Goal: Use online tool/utility: Utilize a website feature to perform a specific function

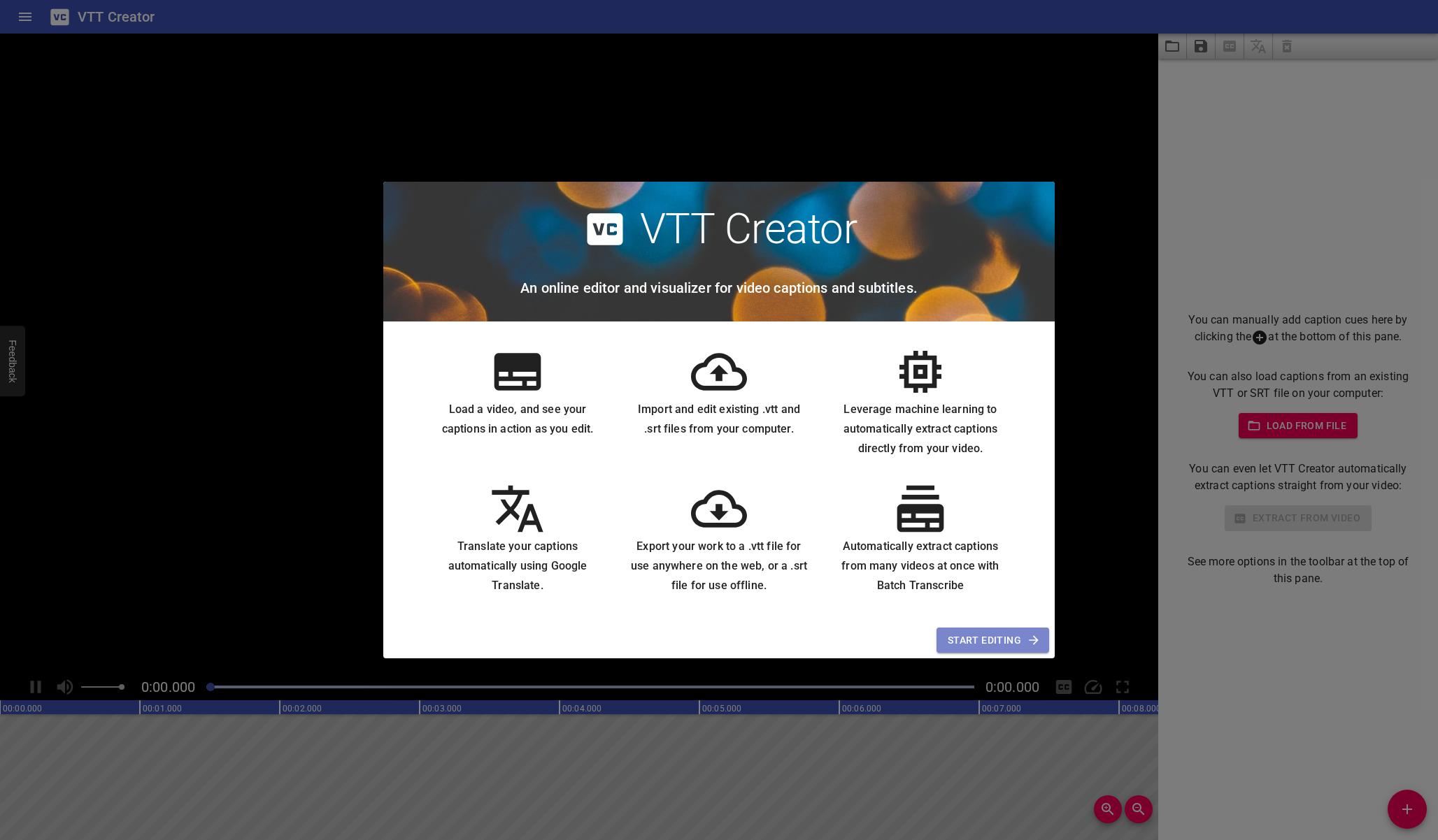
click at [1019, 642] on span "Start Editing" at bounding box center [992, 640] width 90 height 17
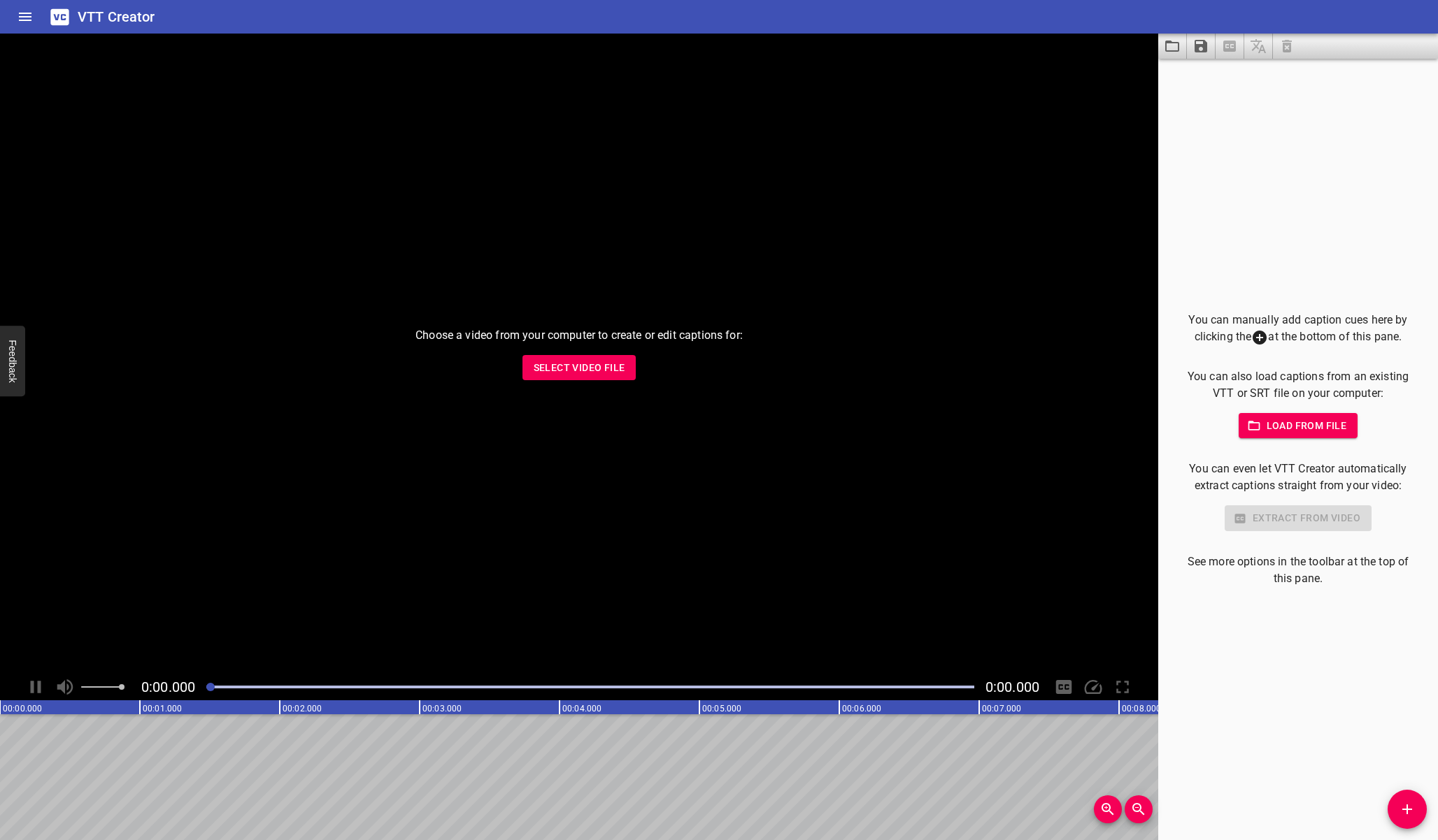
click at [586, 366] on span "Select Video File" at bounding box center [579, 368] width 92 height 17
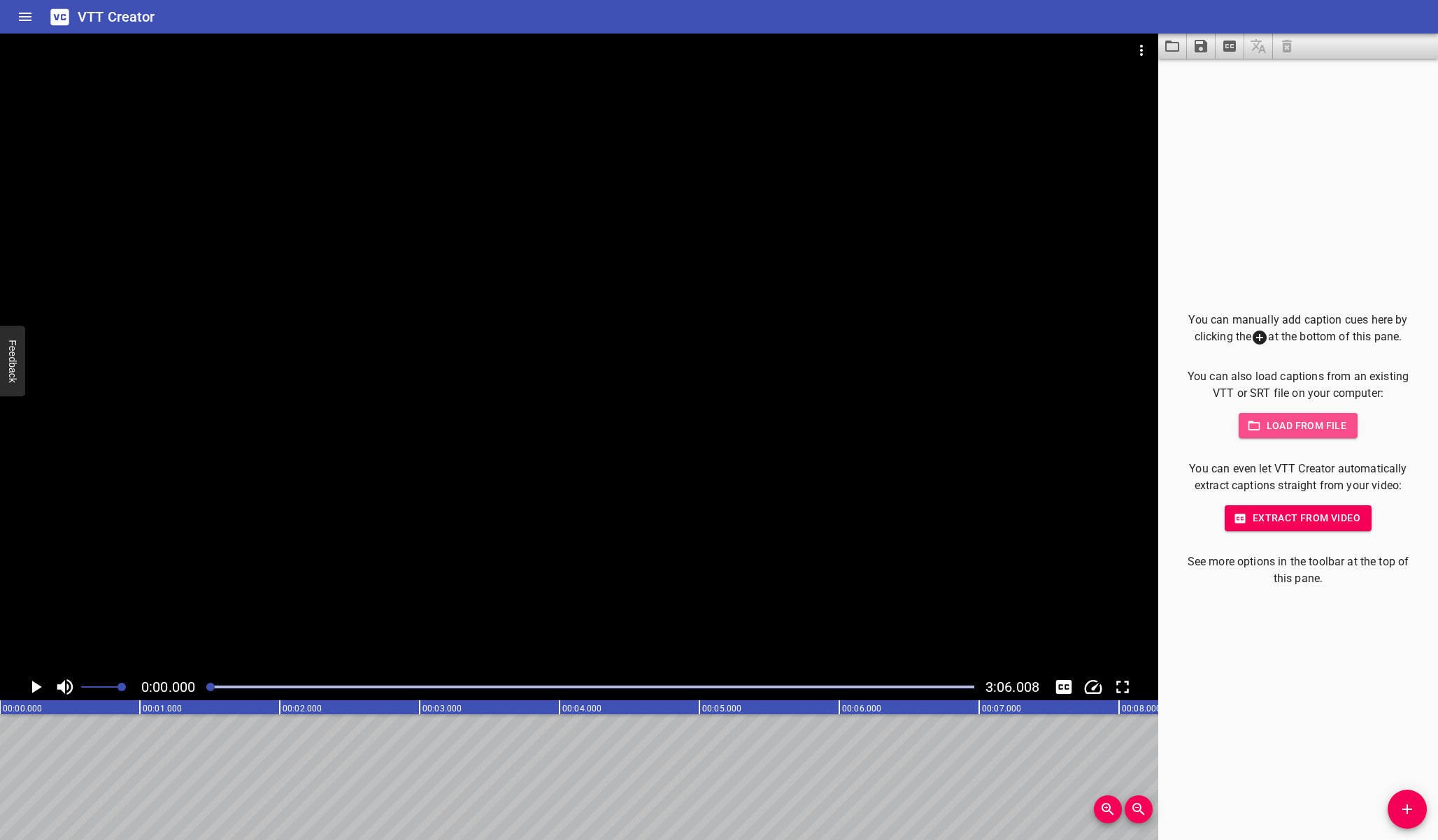
click at [1345, 431] on span "Load from file" at bounding box center [1298, 426] width 97 height 17
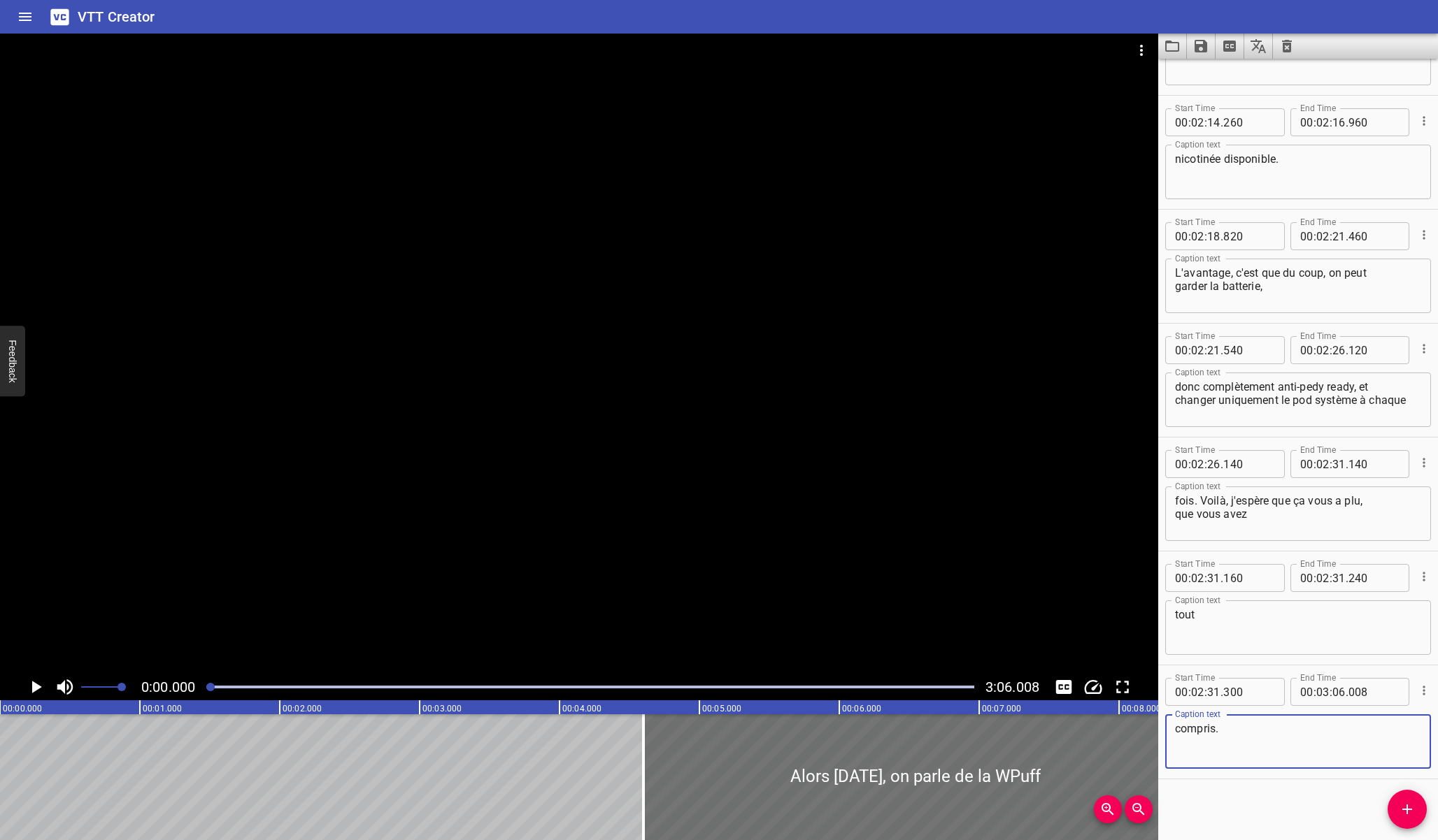
scroll to position [3273, 0]
click at [37, 685] on icon "Play/Pause" at bounding box center [35, 687] width 21 height 21
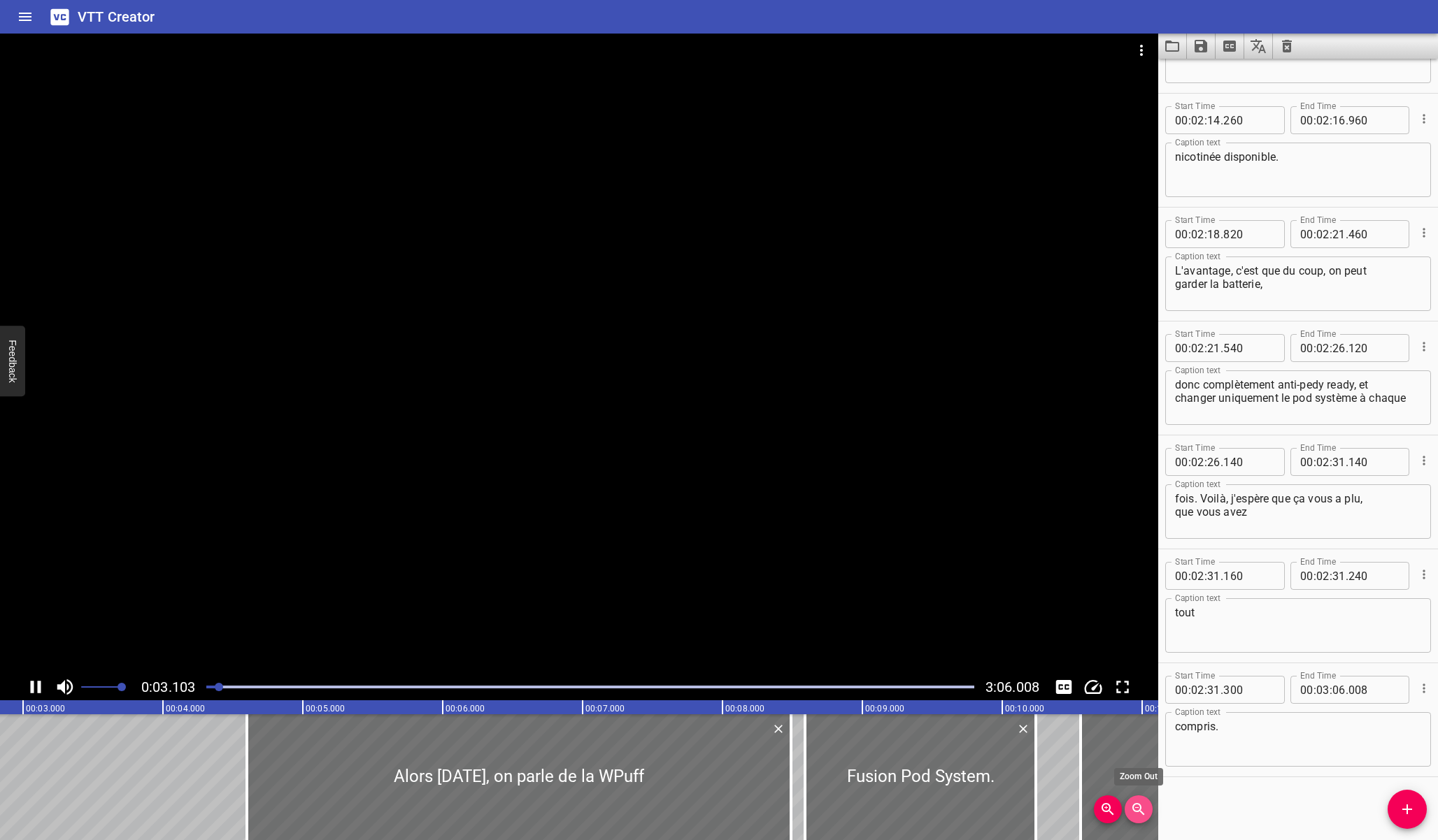
click at [1136, 805] on icon "Zoom Out" at bounding box center [1138, 809] width 16 height 16
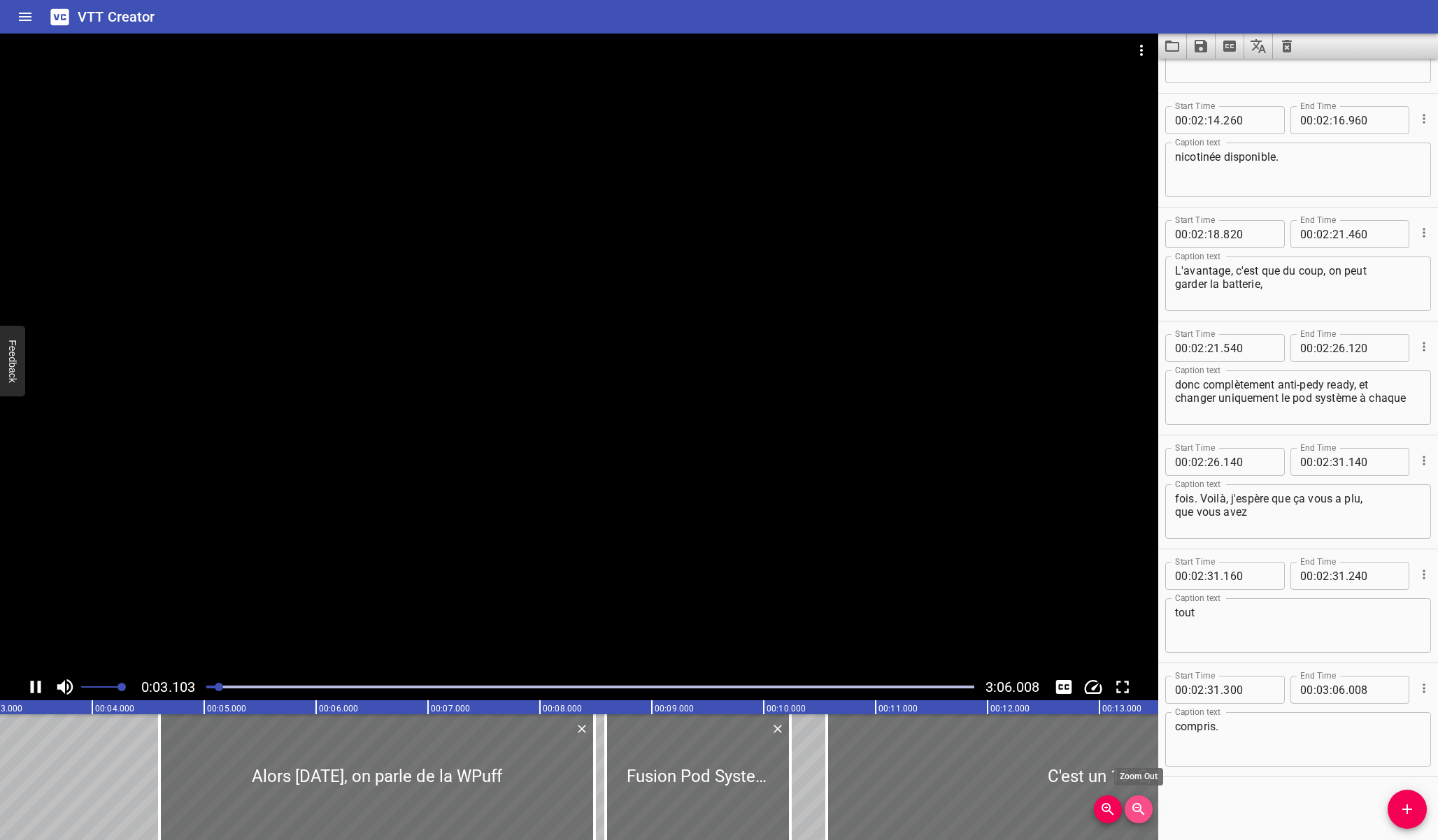
click at [1136, 805] on icon "Zoom Out" at bounding box center [1138, 809] width 16 height 16
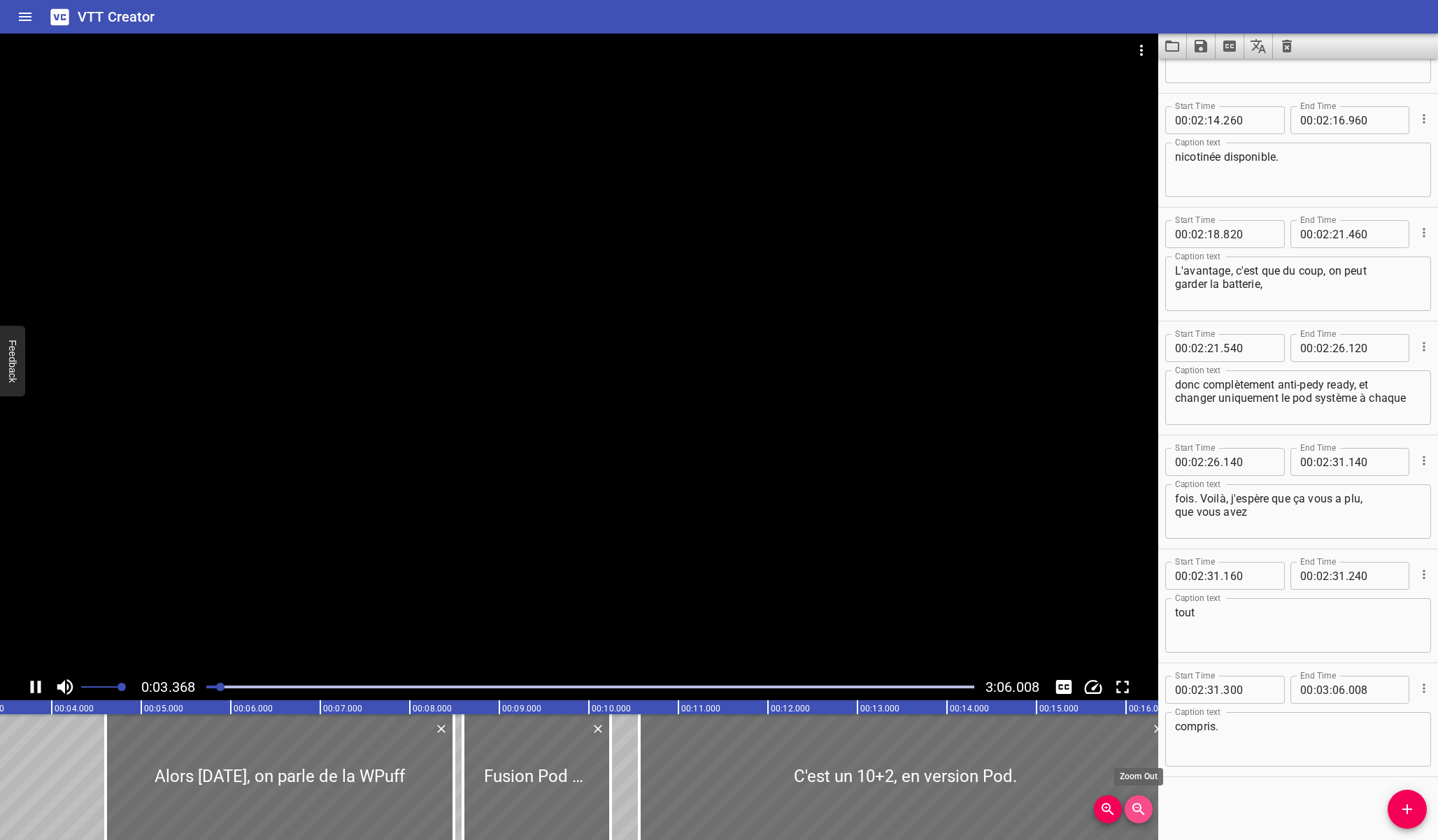
click at [1136, 805] on icon "Zoom Out" at bounding box center [1138, 809] width 16 height 16
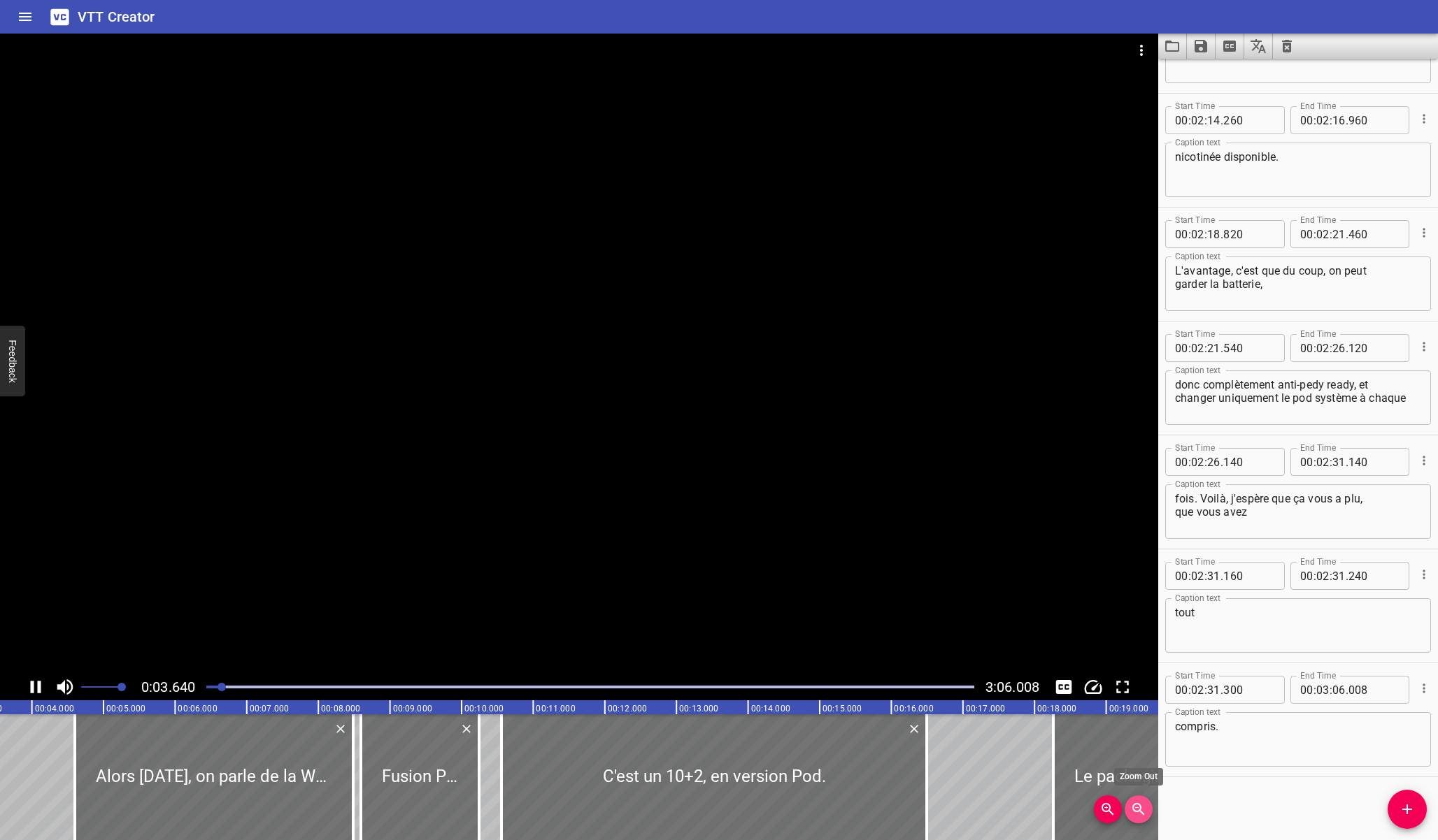
click at [1136, 805] on icon "Zoom Out" at bounding box center [1138, 809] width 16 height 16
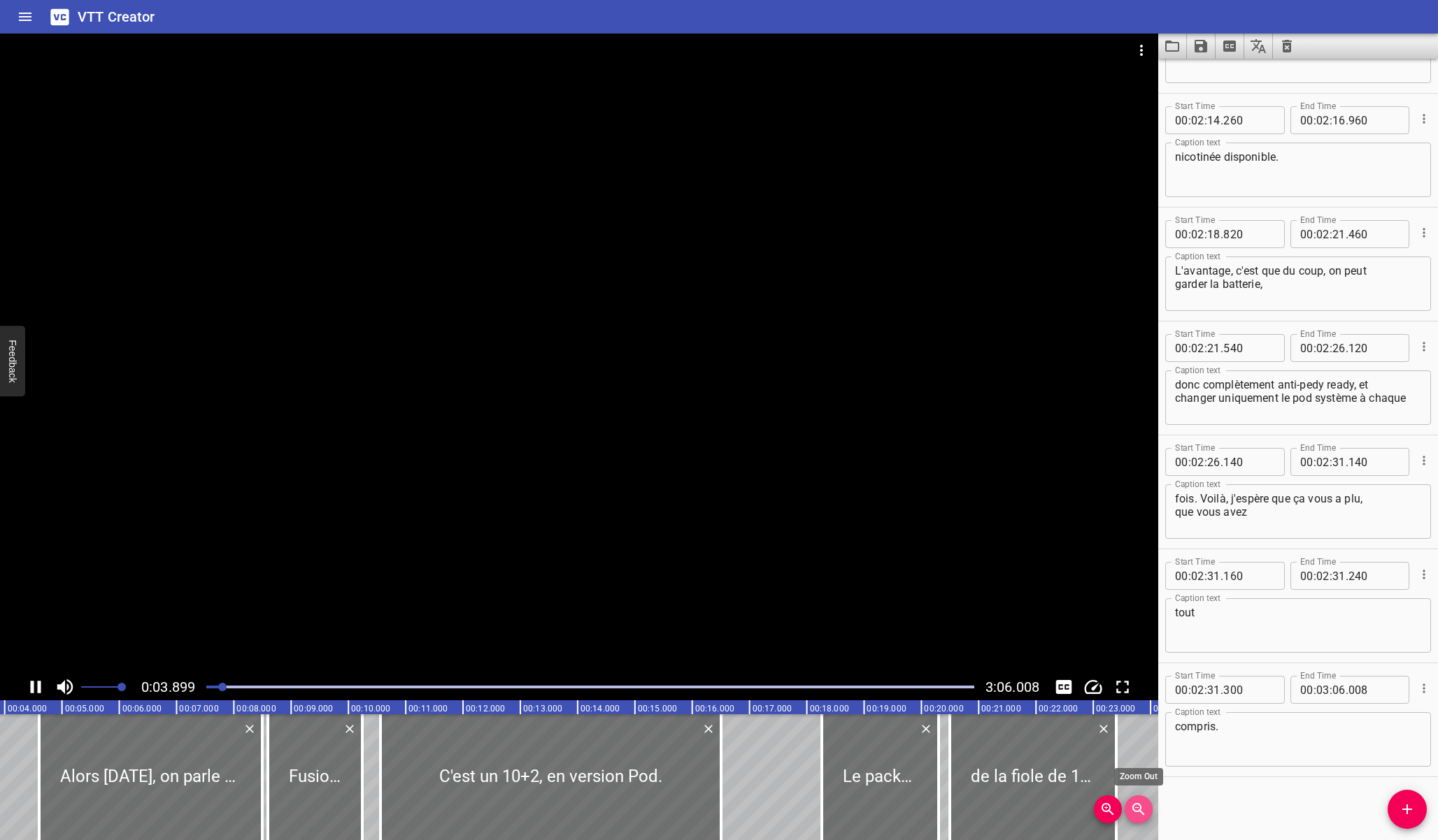
click at [1136, 805] on icon "Zoom Out" at bounding box center [1138, 809] width 16 height 16
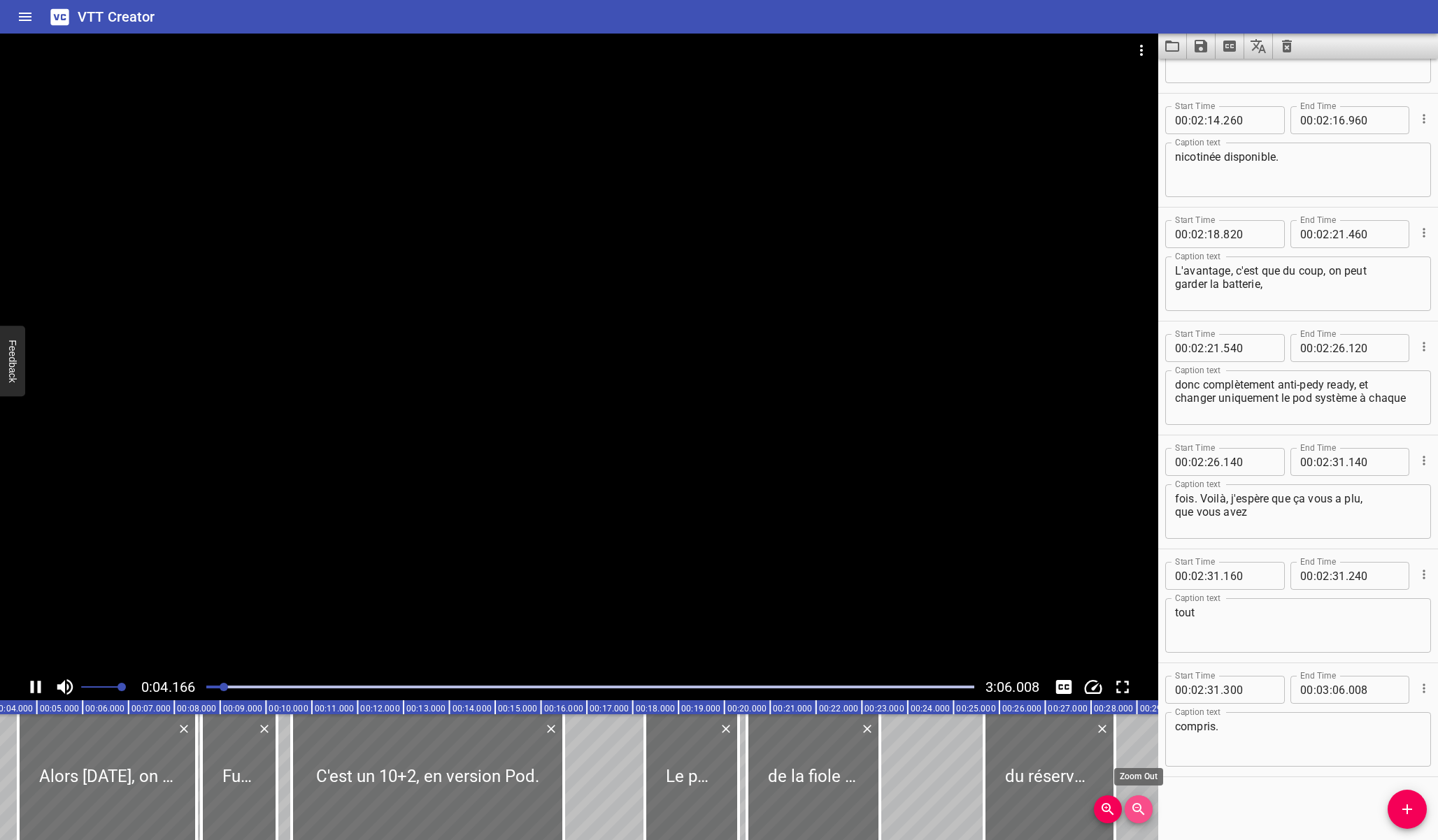
click at [1136, 805] on icon "Zoom Out" at bounding box center [1138, 809] width 16 height 16
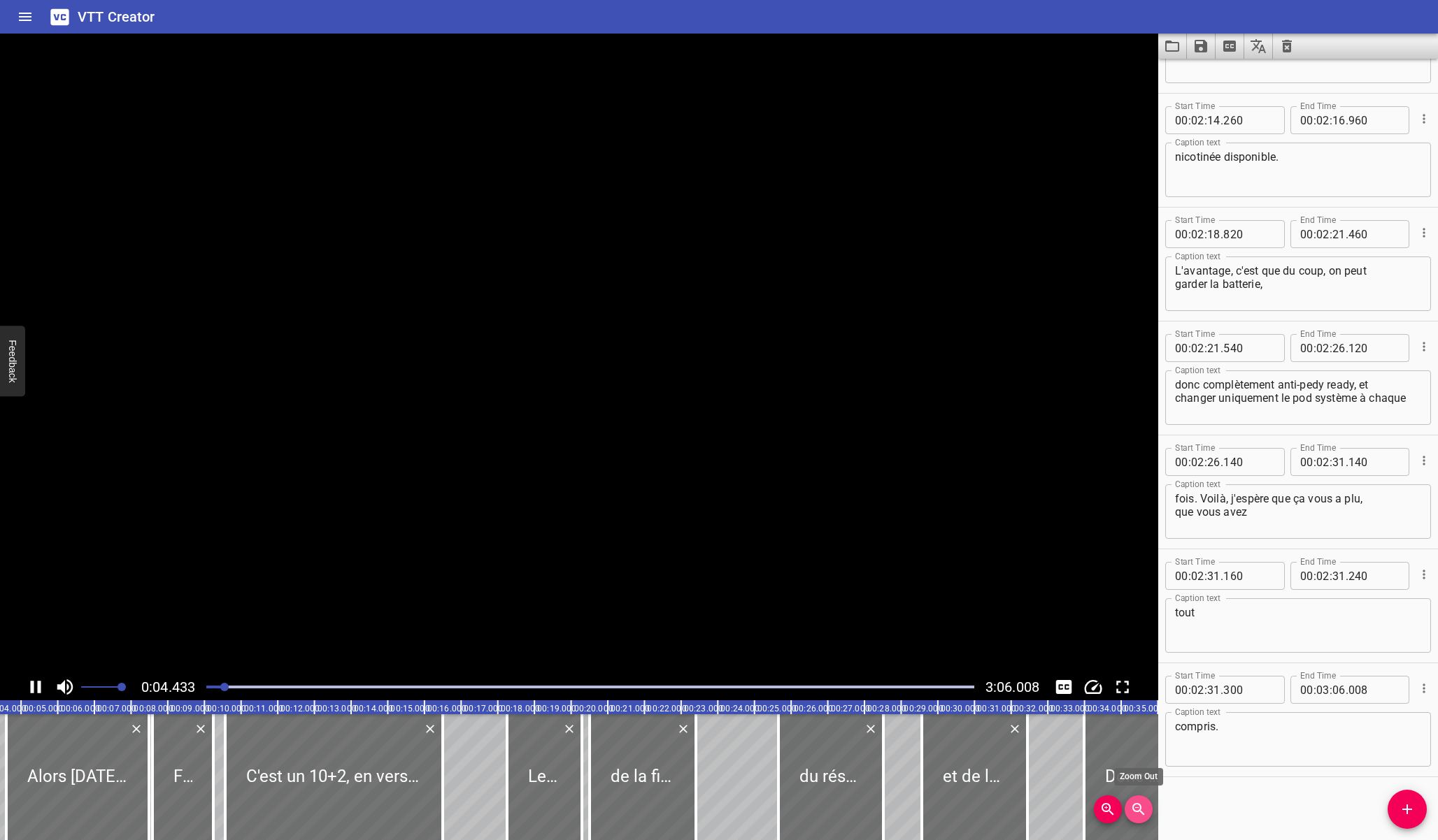
click at [1136, 805] on icon "Zoom Out" at bounding box center [1138, 809] width 16 height 16
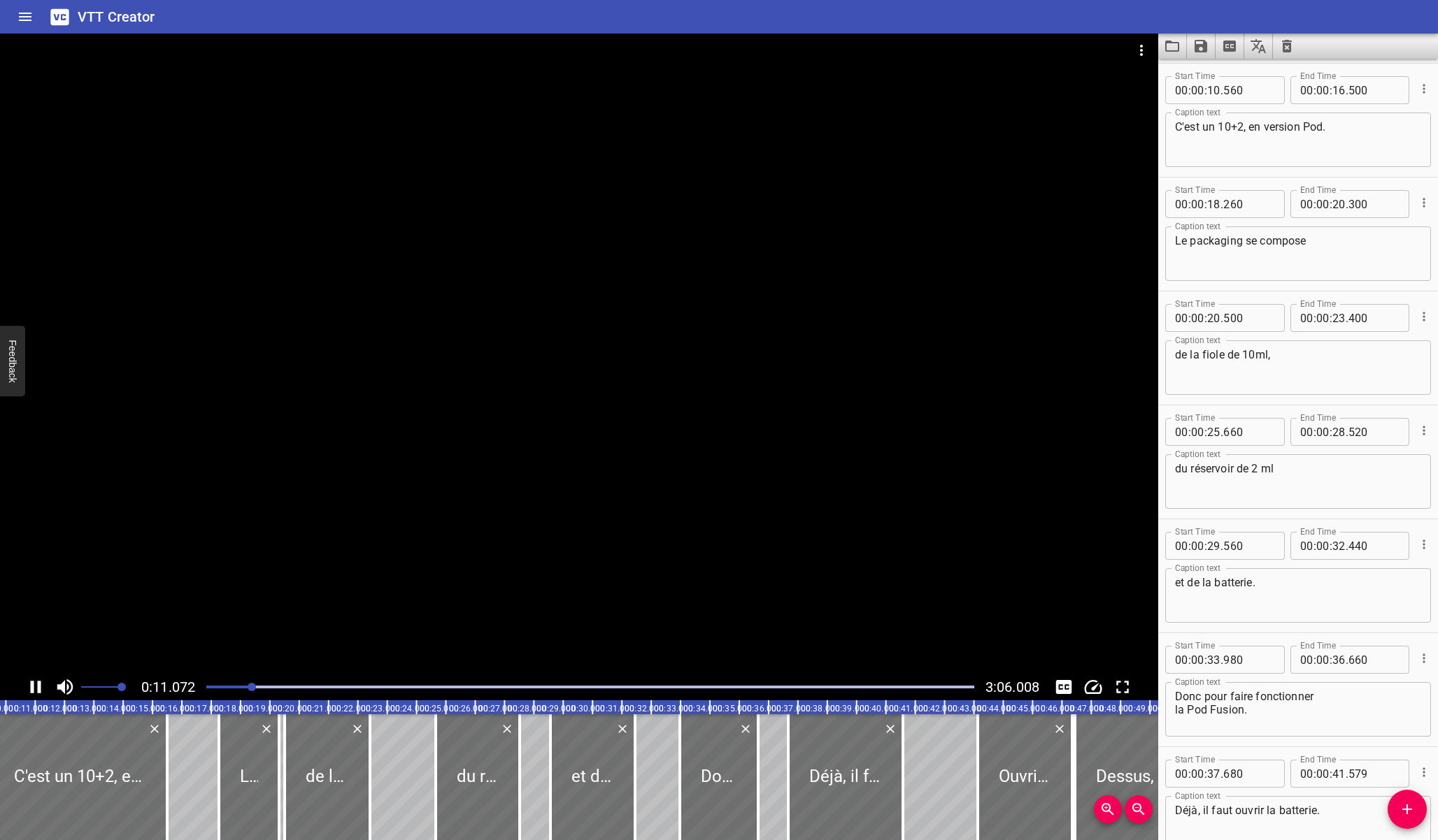
scroll to position [228, 0]
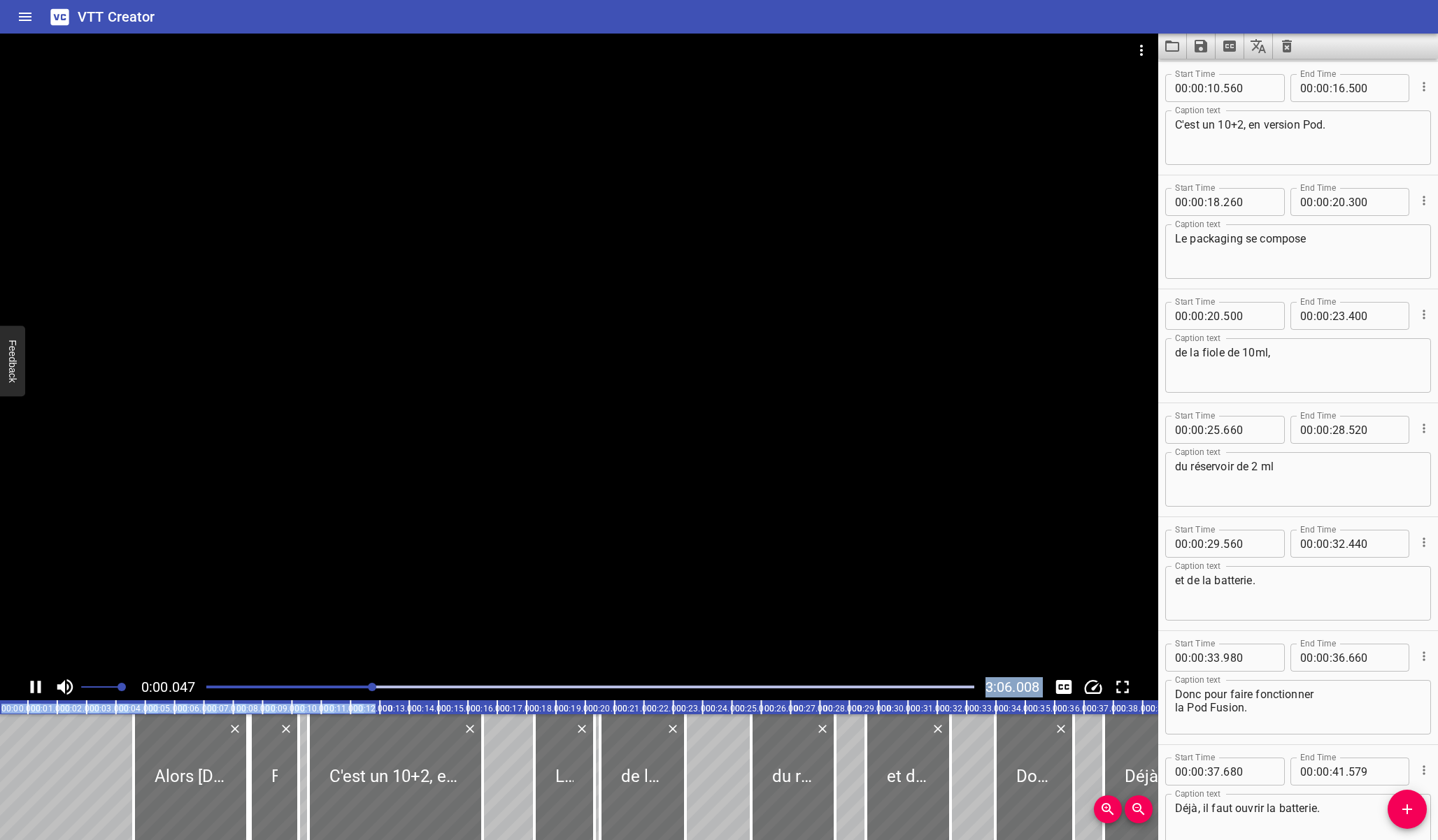
drag, startPoint x: 283, startPoint y: 686, endPoint x: 373, endPoint y: 707, distance: 92.4
click at [373, 707] on div "0:00.047 3:06.008 00:00.000 00:01.000 00:02.000 00:03.000 00:04.000 00:05.000 0…" at bounding box center [579, 437] width 1158 height 806
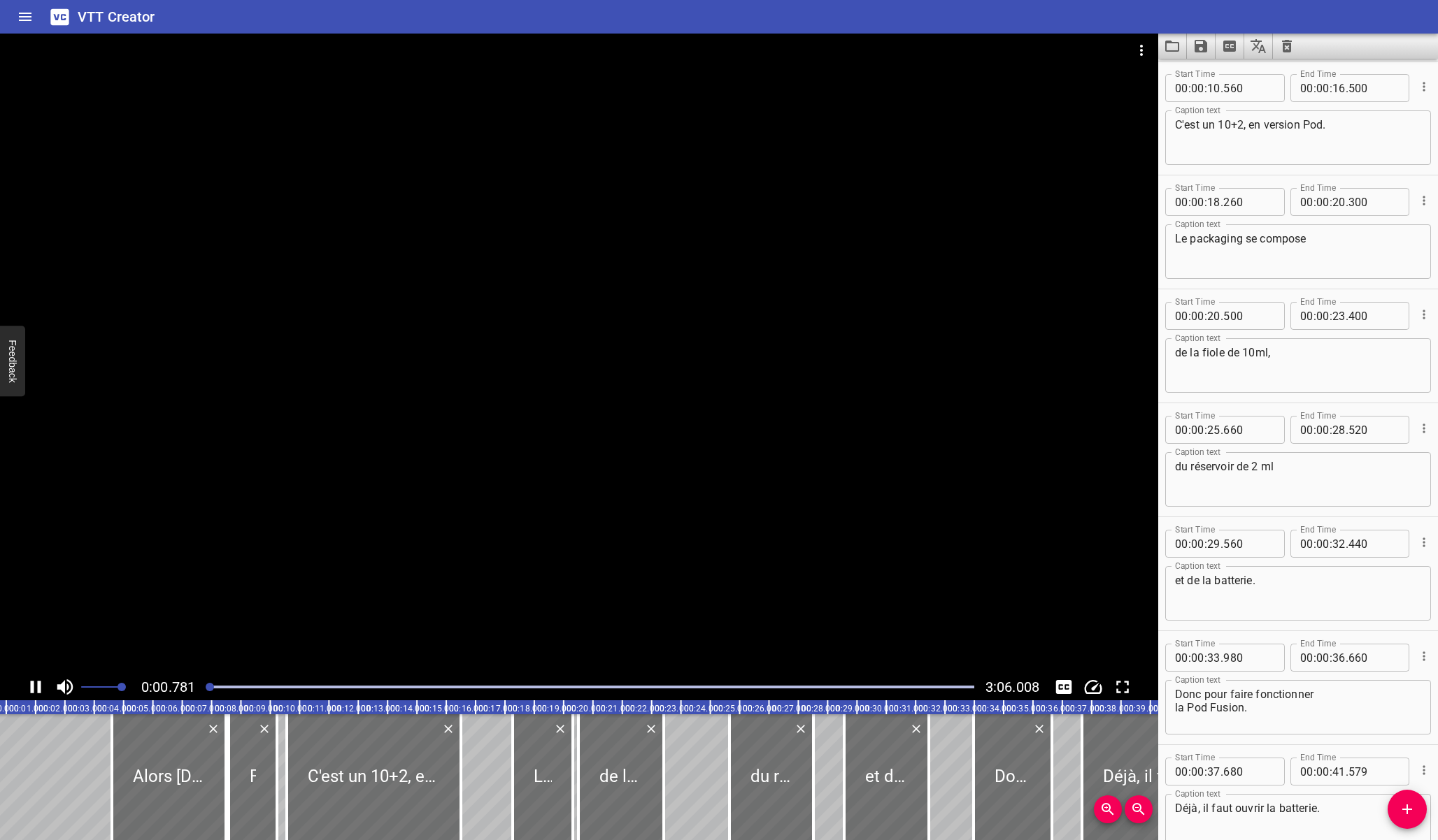
click at [353, 685] on div at bounding box center [590, 687] width 785 height 20
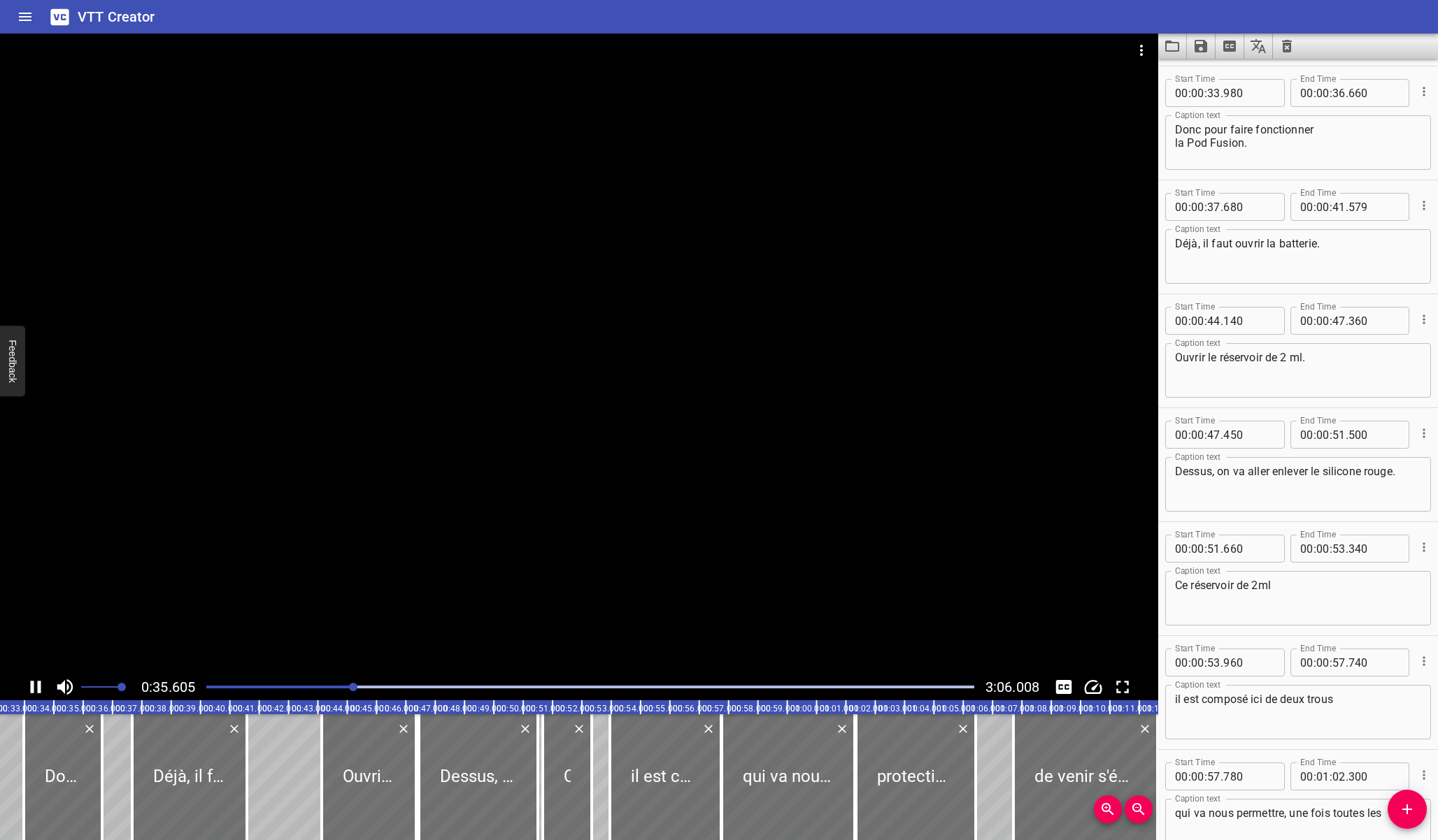
scroll to position [0, 0]
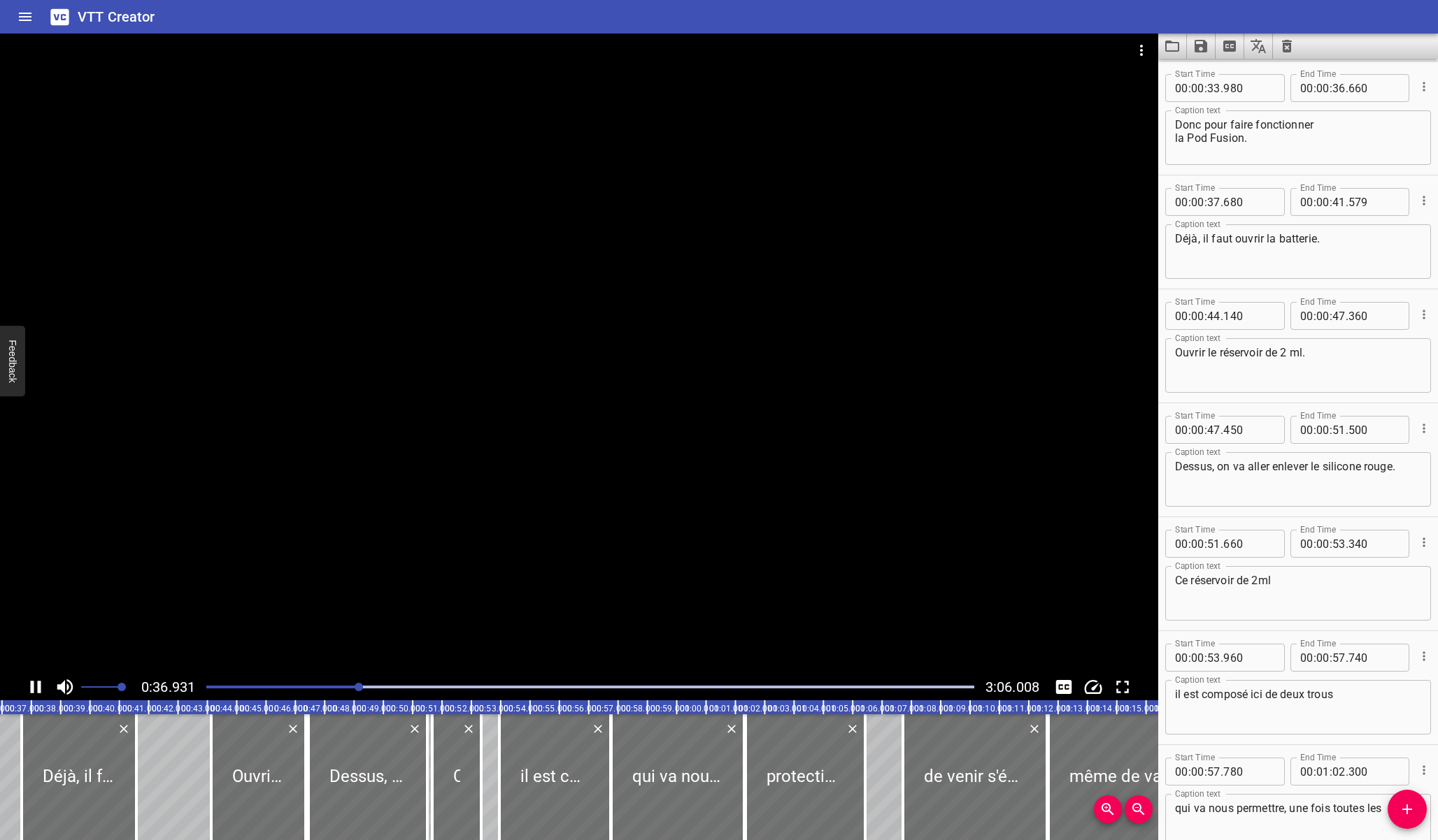
click at [335, 685] on div at bounding box center [590, 687] width 785 height 20
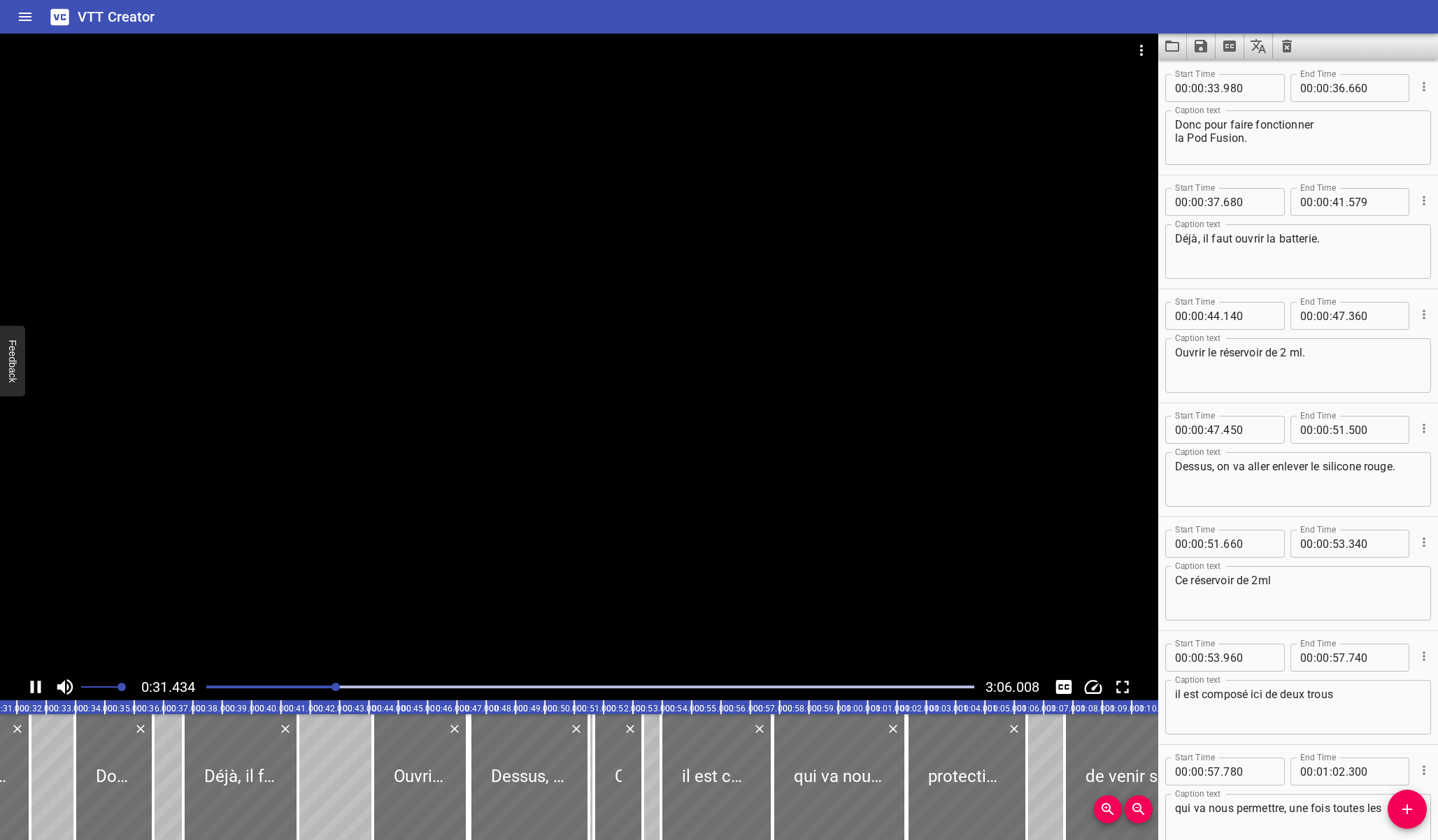
click at [375, 688] on div "Play progress" at bounding box center [590, 687] width 768 height 3
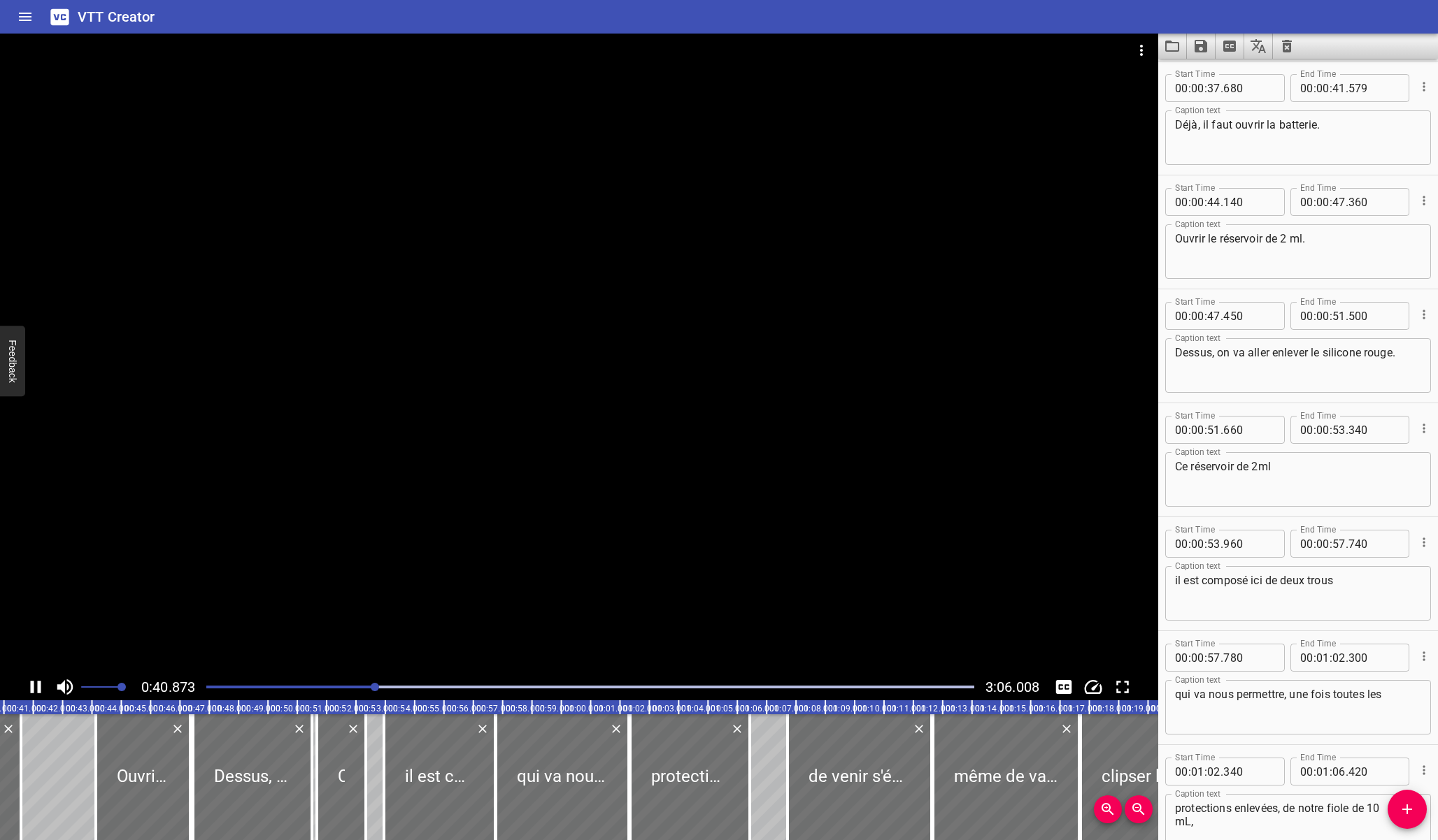
click at [404, 687] on div "Play progress" at bounding box center [590, 687] width 768 height 3
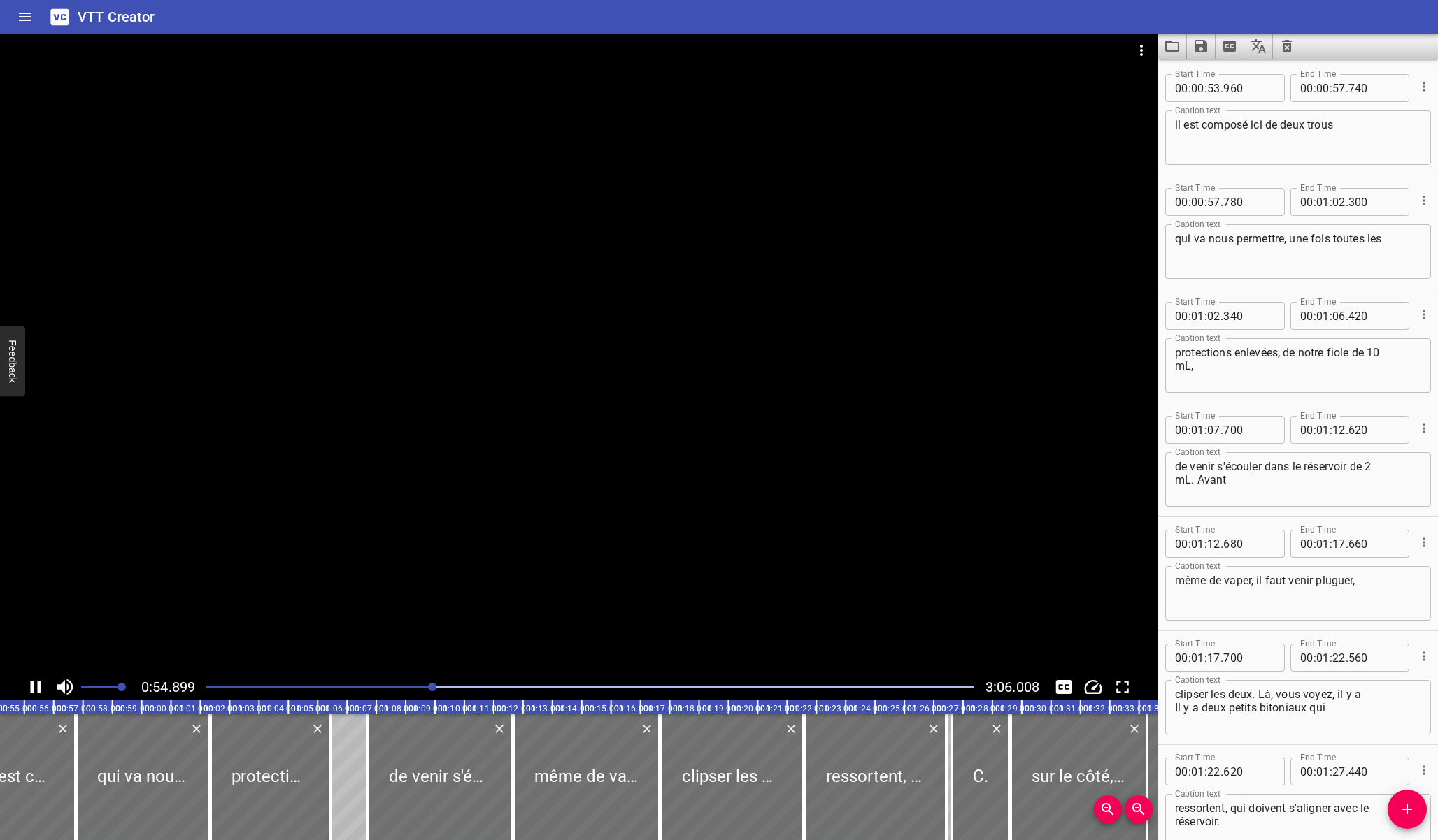
click at [420, 495] on div at bounding box center [579, 353] width 1158 height 640
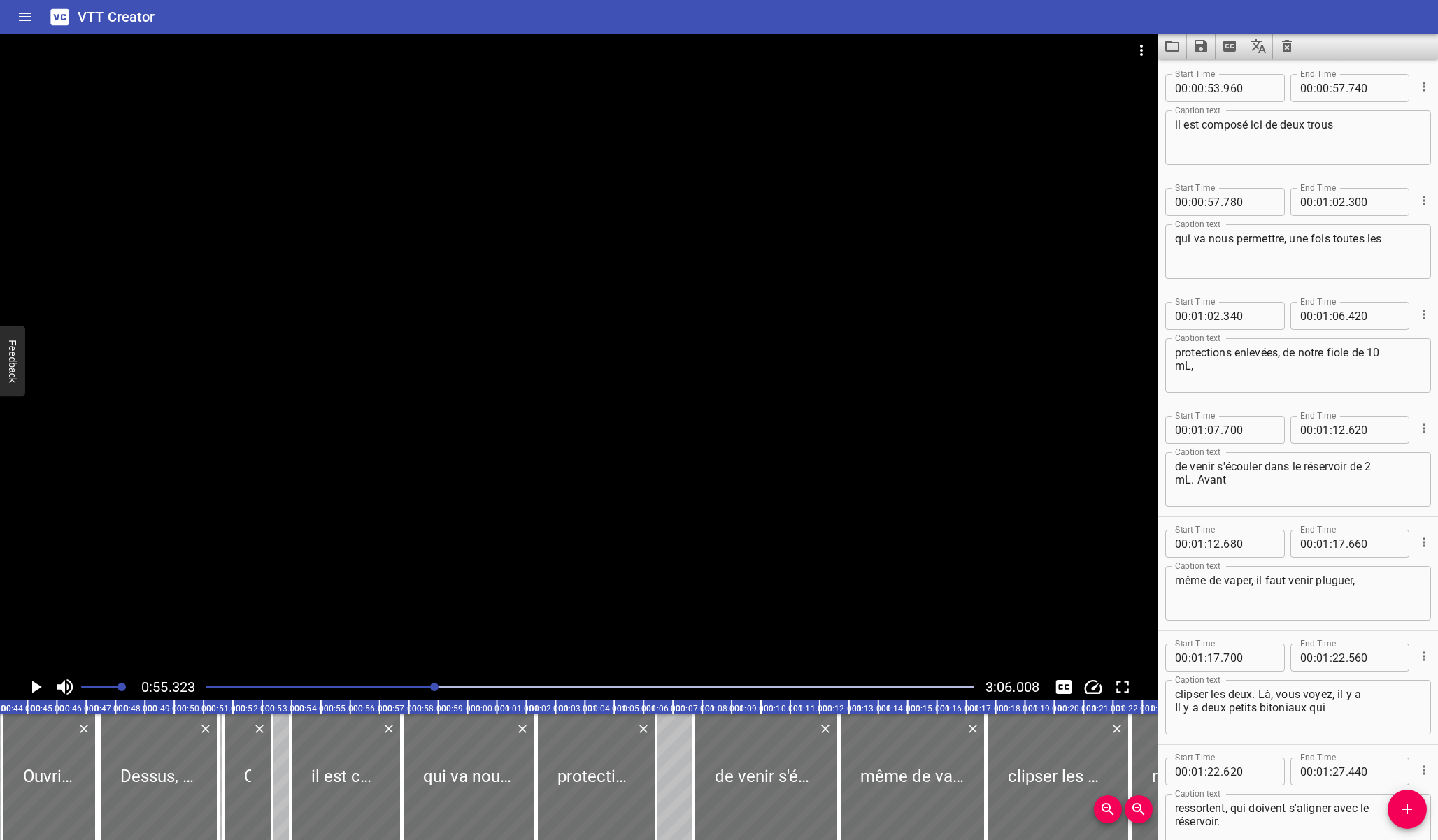
click at [212, 710] on text "00:51.000" at bounding box center [225, 708] width 39 height 10
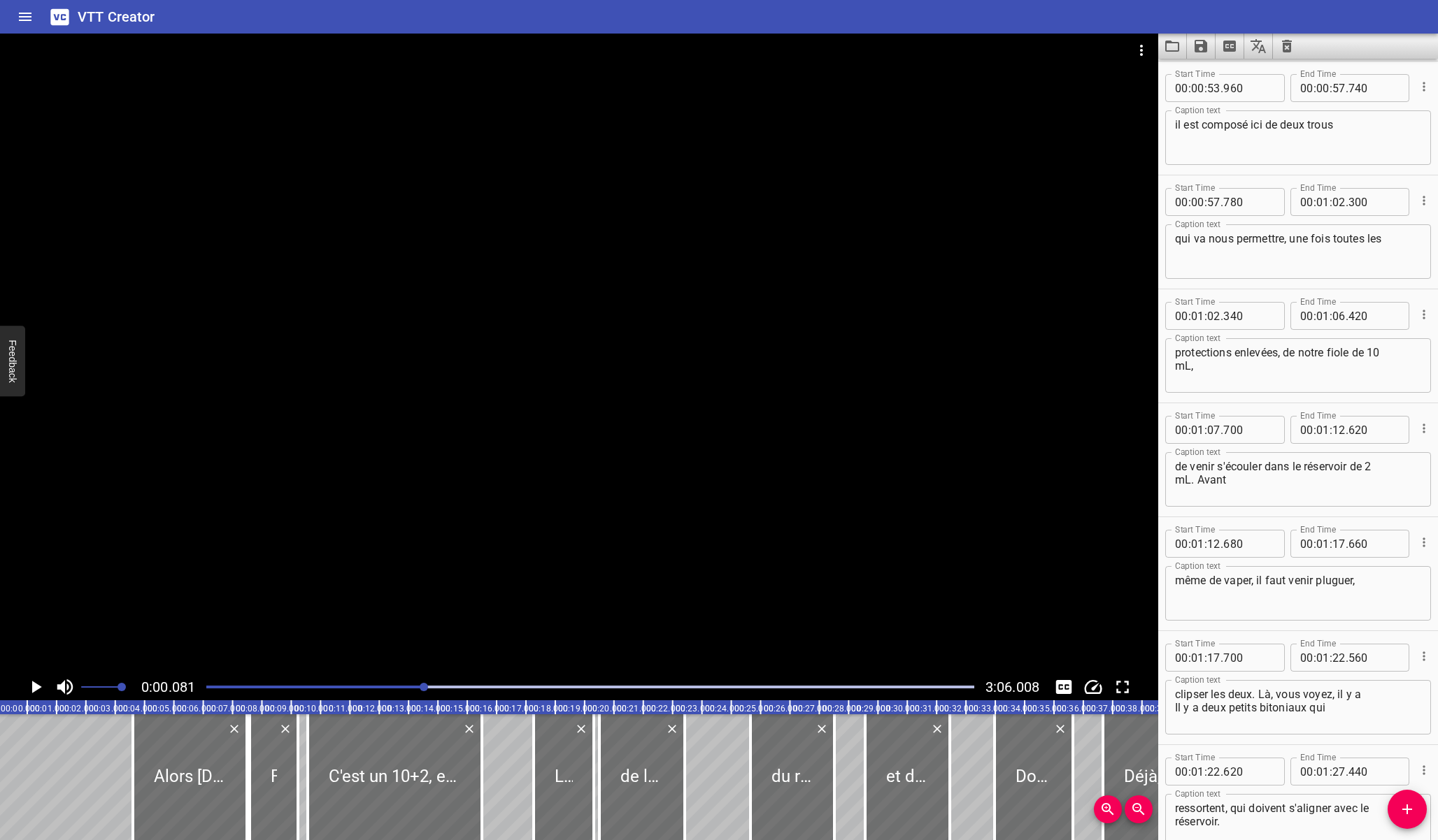
drag, startPoint x: 436, startPoint y: 688, endPoint x: 425, endPoint y: 688, distance: 11.0
click at [425, 688] on div at bounding box center [423, 687] width 8 height 8
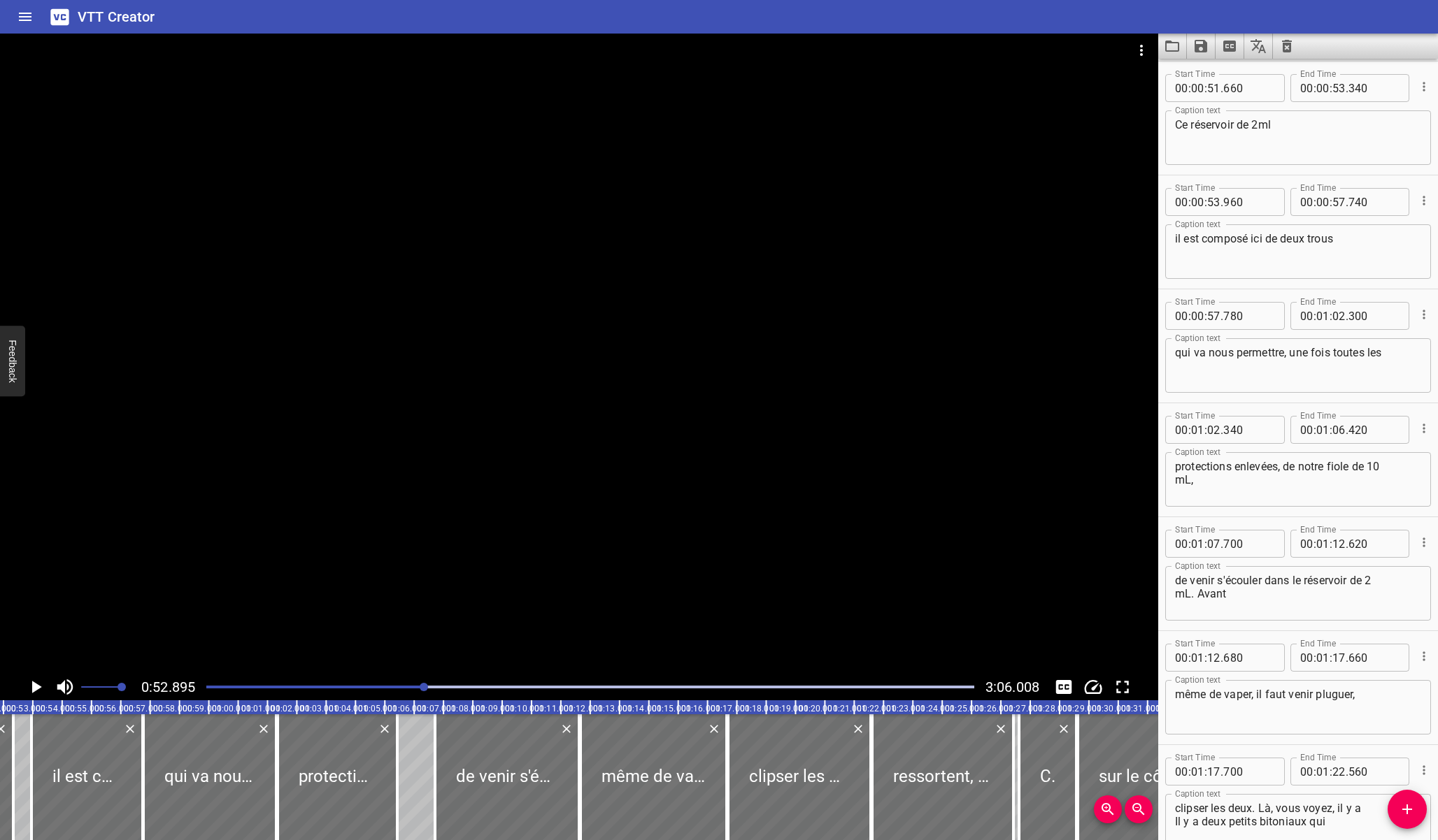
click at [426, 580] on div at bounding box center [579, 353] width 1158 height 640
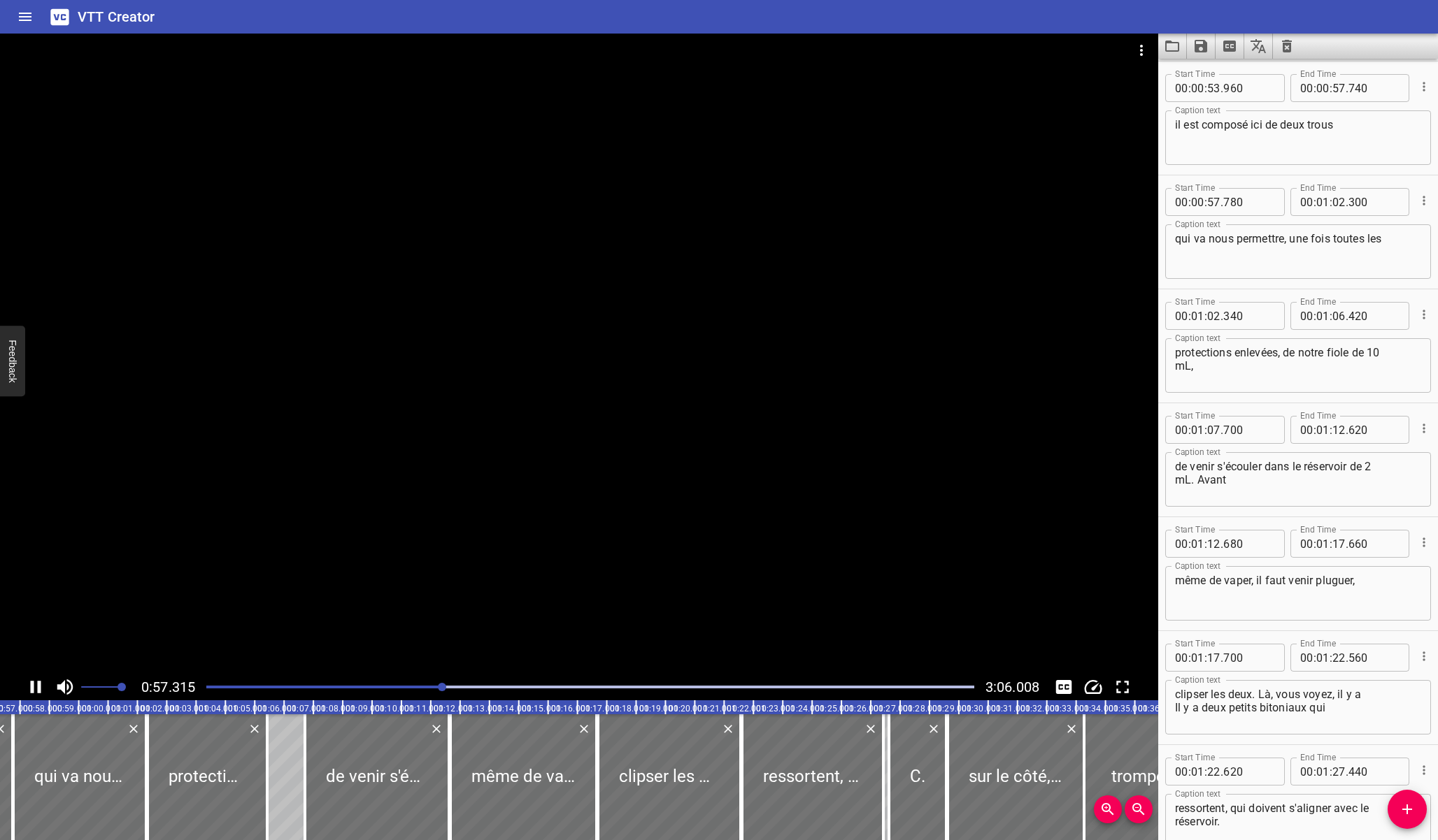
click at [429, 539] on div at bounding box center [579, 353] width 1158 height 640
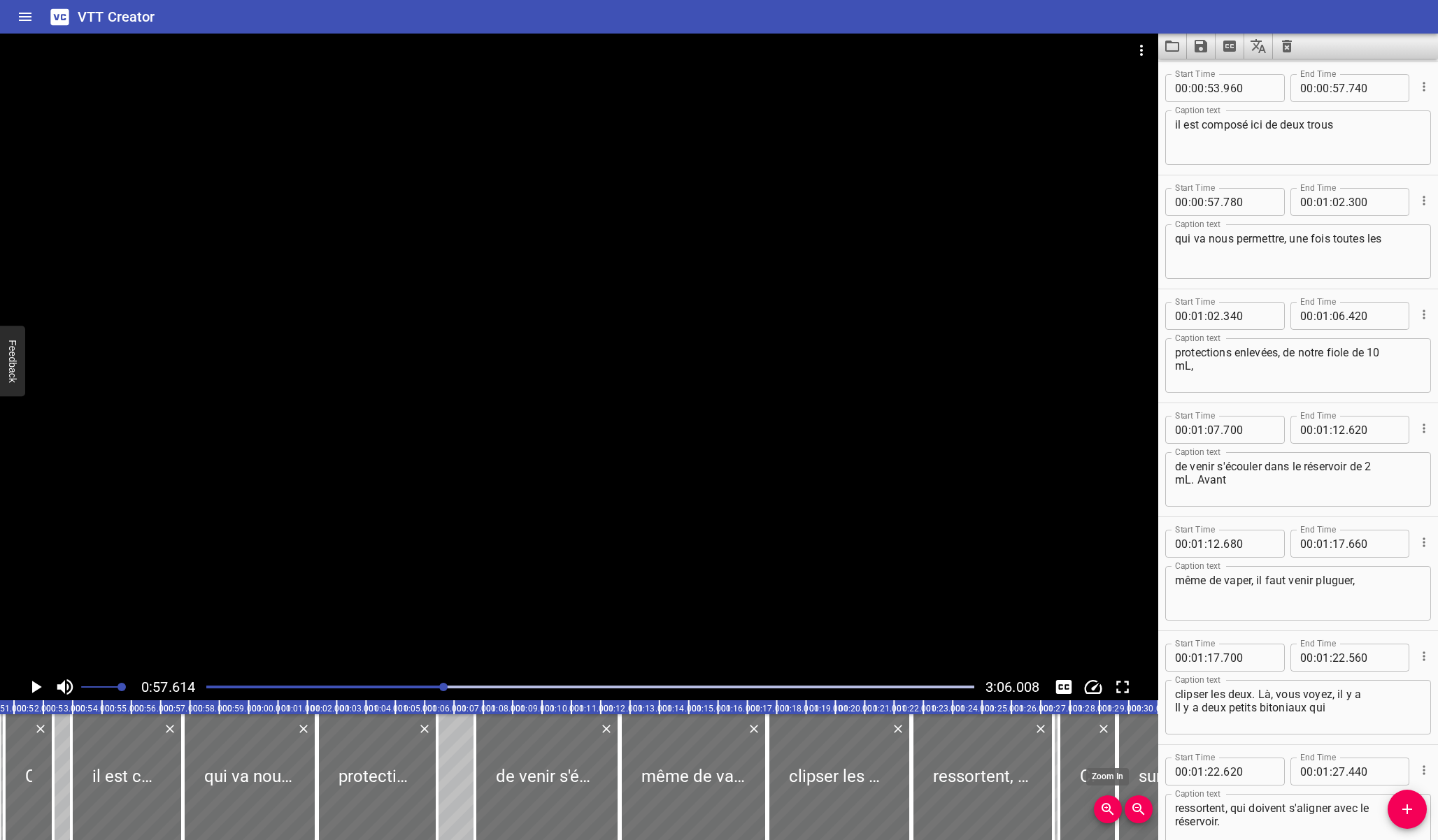
click at [1107, 812] on icon "Zoom In" at bounding box center [1106, 809] width 12 height 12
